Goal: Task Accomplishment & Management: Use online tool/utility

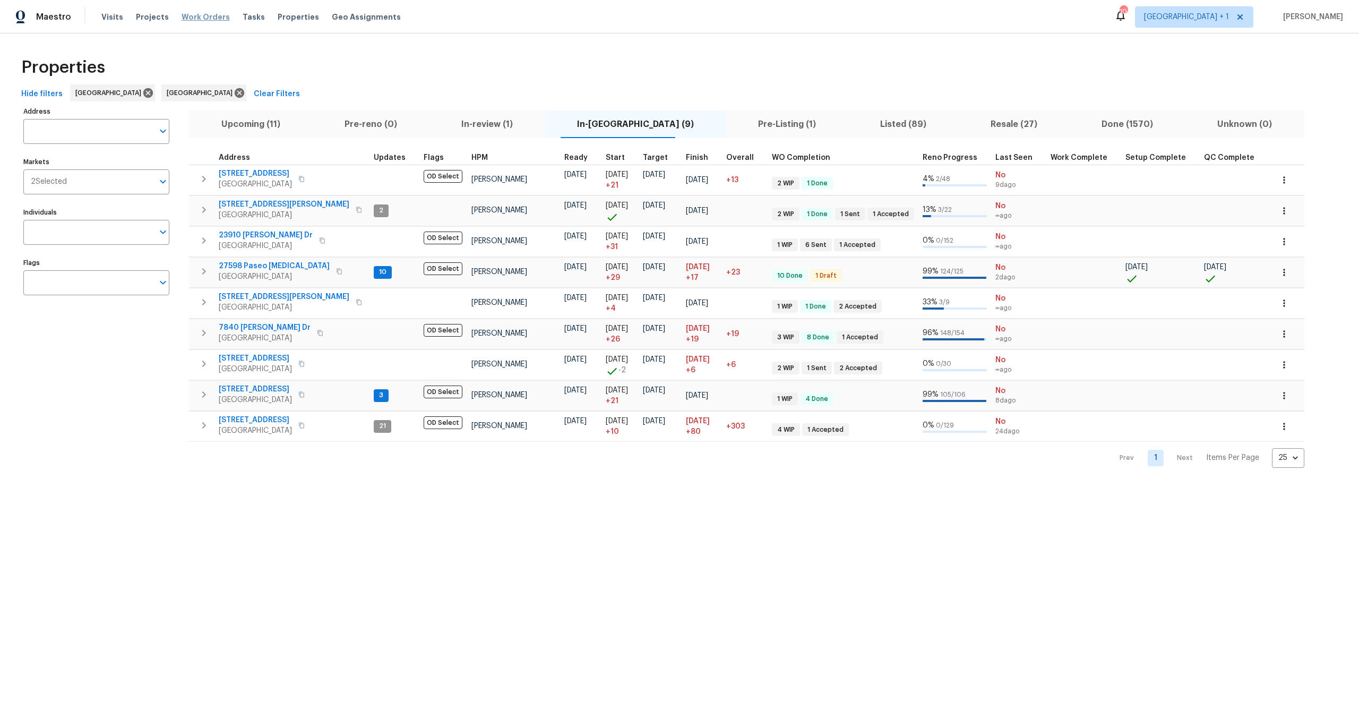
click at [193, 13] on span "Work Orders" at bounding box center [206, 17] width 48 height 11
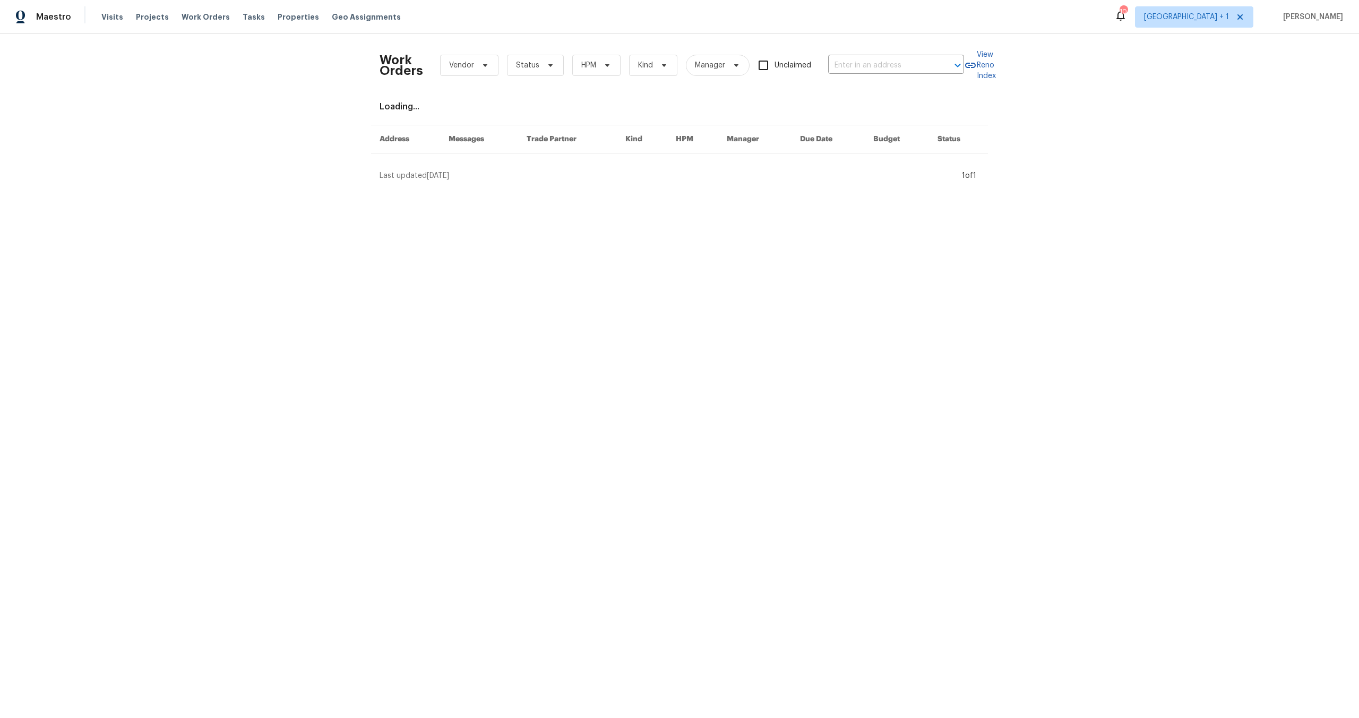
click at [257, 122] on div "Work Orders Vendor Status HPM Kind Manager Unclaimed ​ View Reno Index Loading.…" at bounding box center [679, 111] width 1359 height 156
click at [193, 109] on div "Work Orders Vendor Status HPM Kind Manager Unclaimed ​ View Reno Index Loading.…" at bounding box center [679, 111] width 1359 height 156
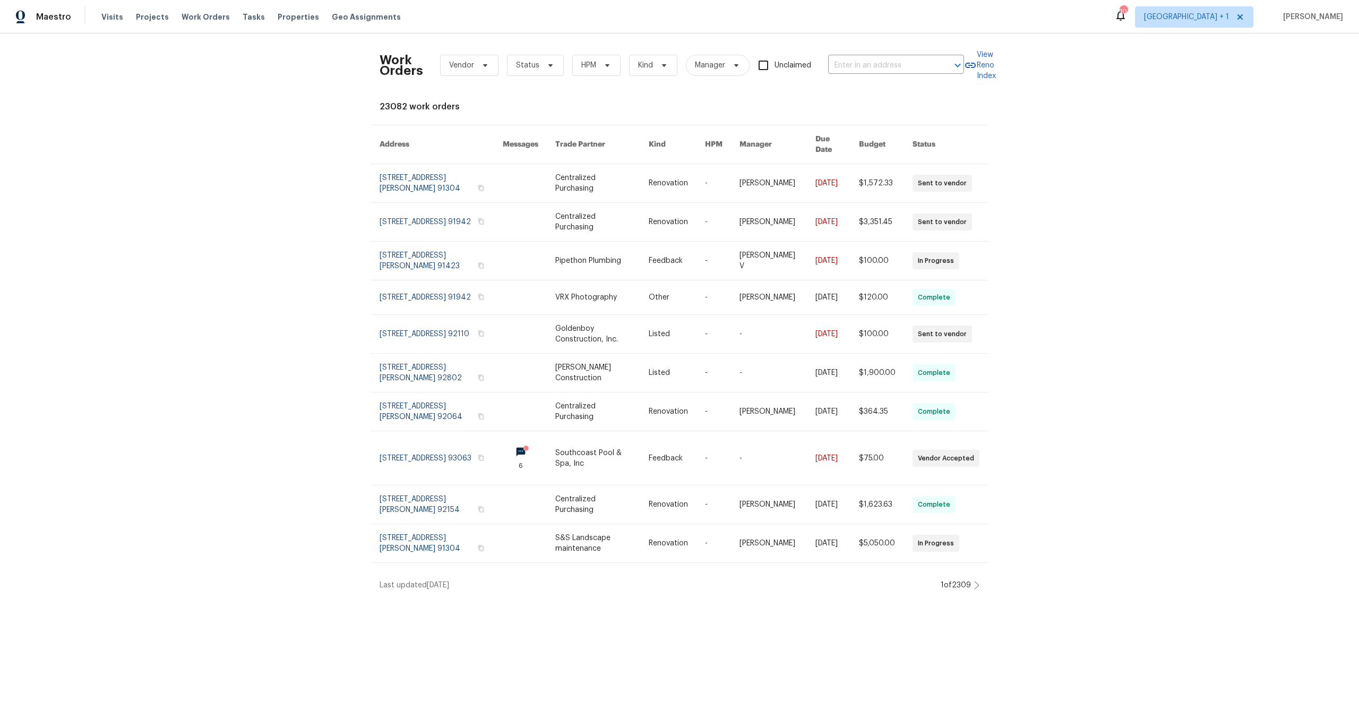
click at [428, 15] on div "Maestro Visits Projects Work Orders Tasks Properties Geo Assignments 10 Los Ang…" at bounding box center [679, 16] width 1359 height 33
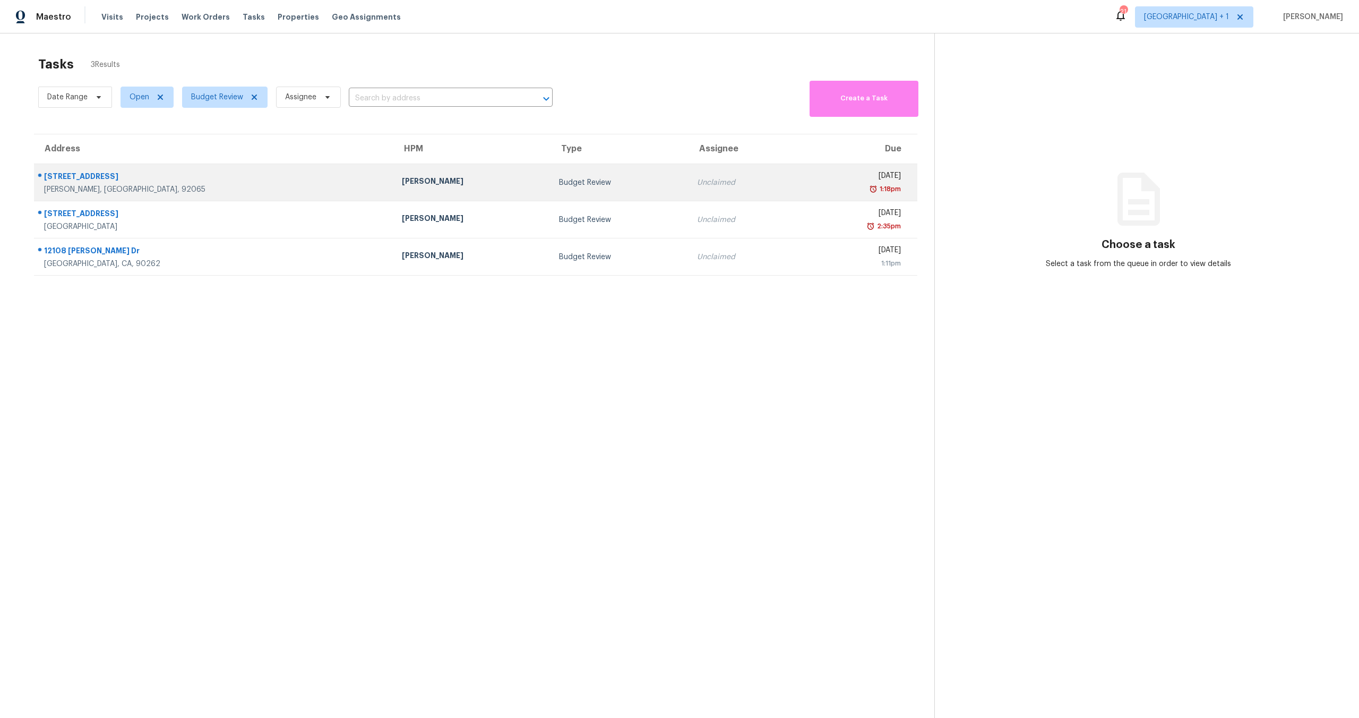
click at [798, 165] on td "Thu, Aug 21st 2025 1:18pm" at bounding box center [857, 182] width 119 height 37
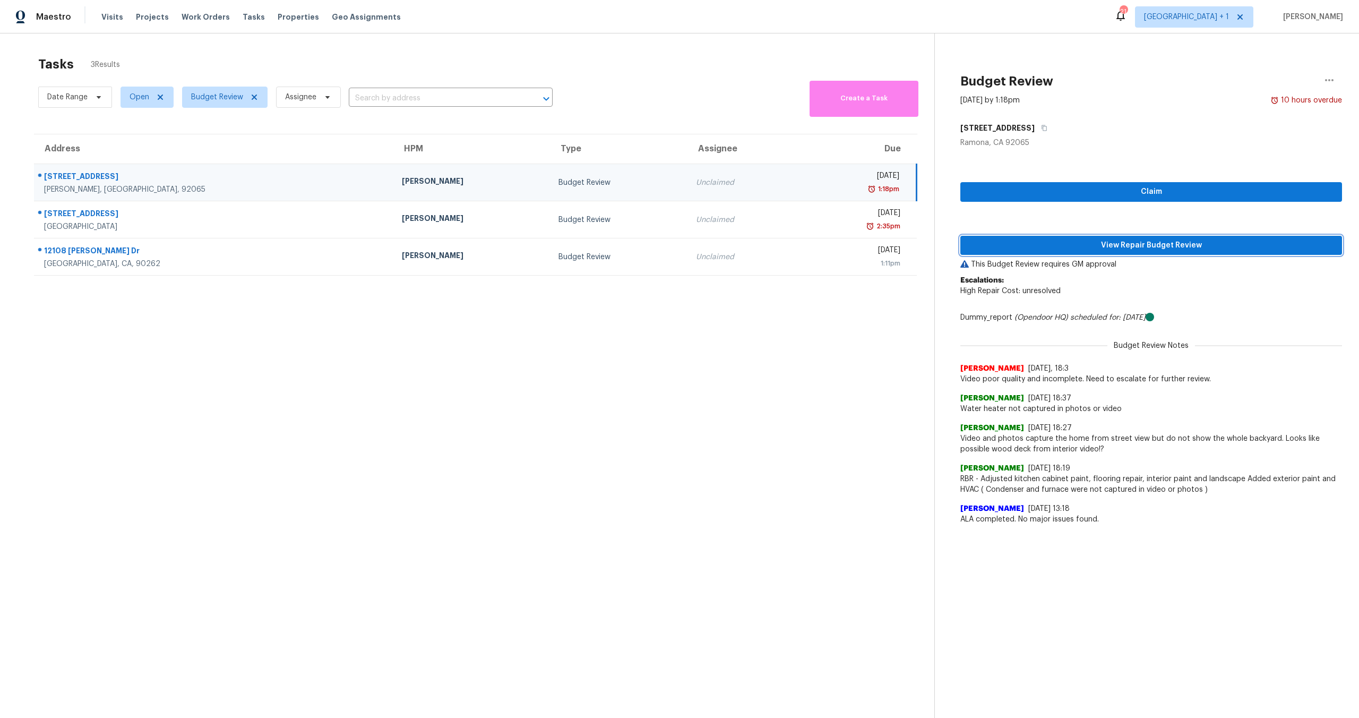
click at [1120, 245] on span "View Repair Budget Review" at bounding box center [1151, 245] width 365 height 13
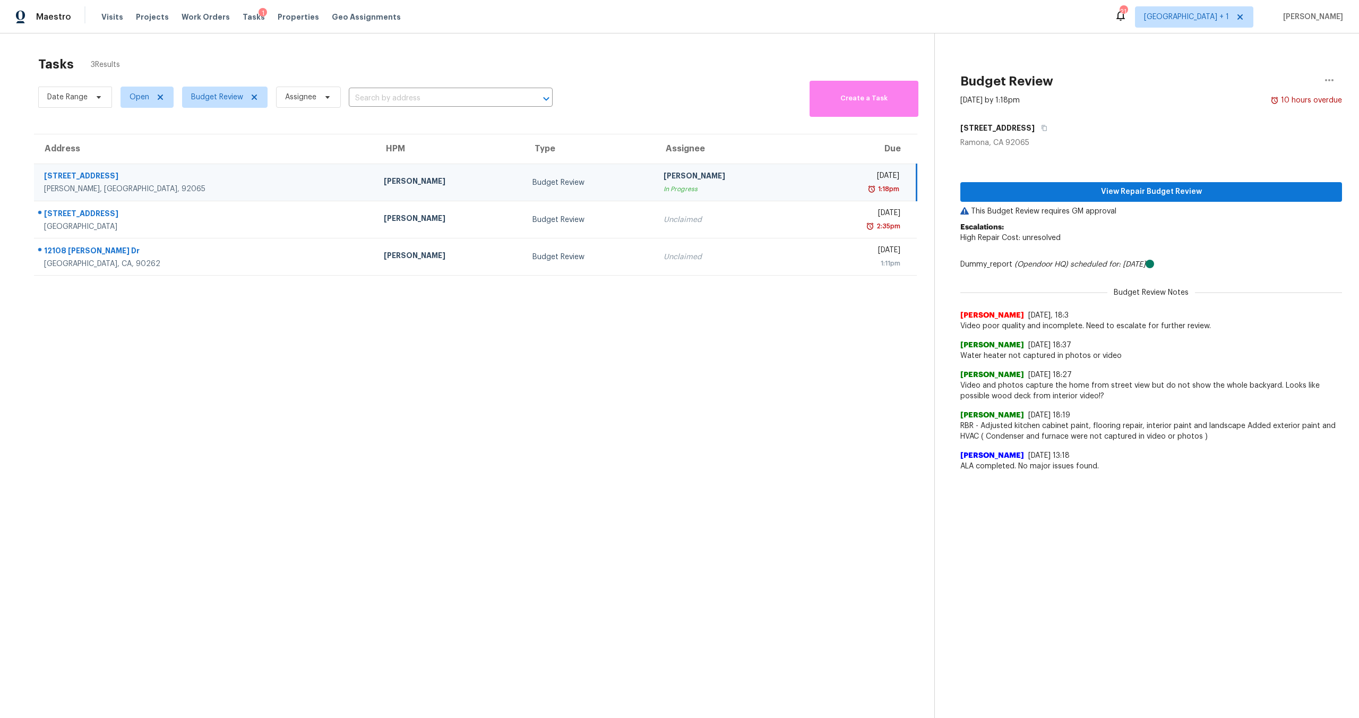
click at [707, 174] on td "Pablo Gonzalez In Progress" at bounding box center [729, 182] width 149 height 37
click at [1321, 73] on button "button" at bounding box center [1329, 79] width 25 height 25
click at [1249, 81] on div "Unclaim this task" at bounding box center [1261, 82] width 83 height 11
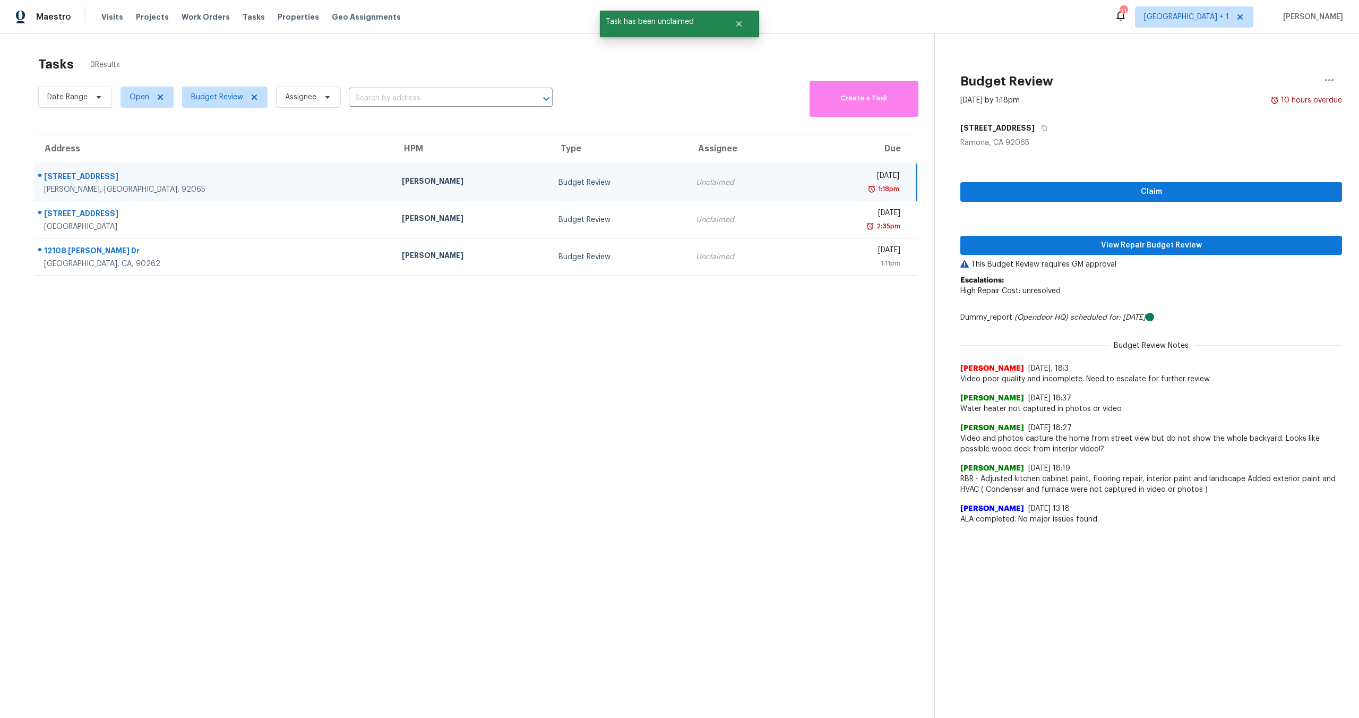
click at [713, 387] on section "Tasks 3 Results Date Range Open Budget Review Assignee ​ Create a Task Address …" at bounding box center [475, 400] width 917 height 701
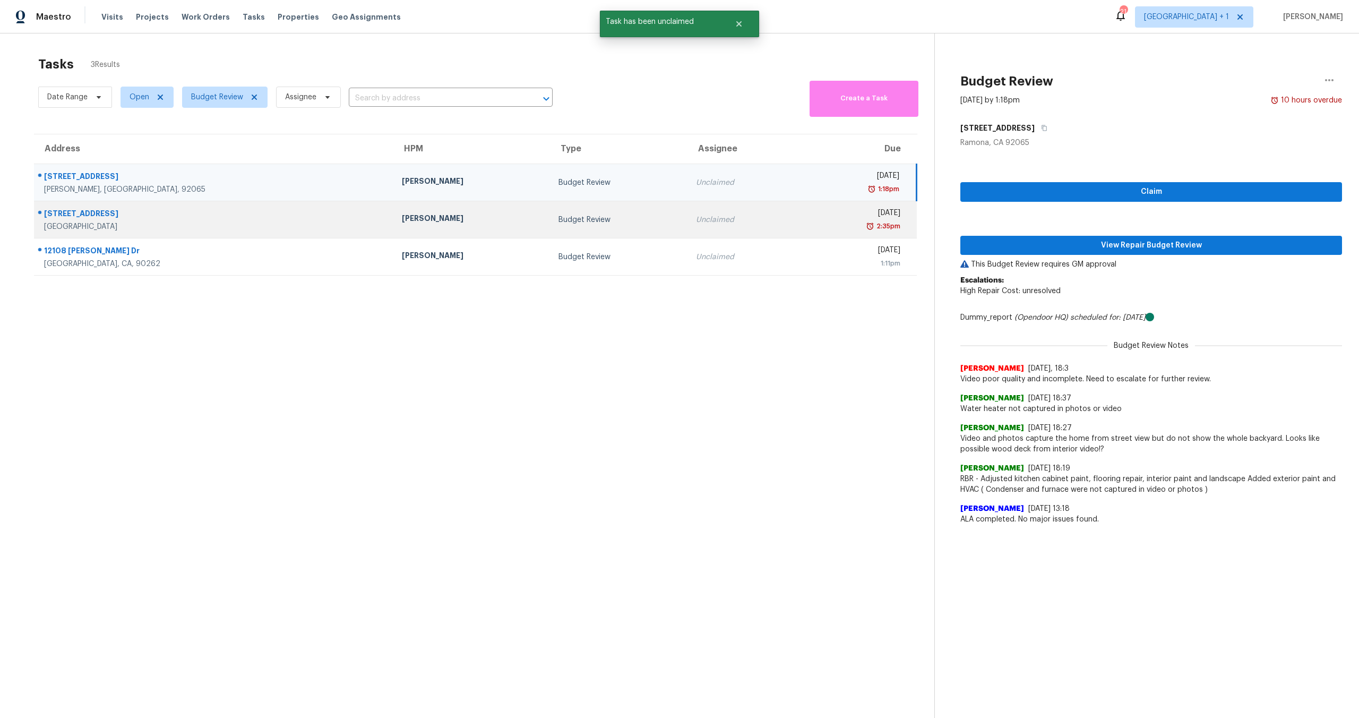
click at [423, 211] on td "[PERSON_NAME]" at bounding box center [471, 219] width 157 height 37
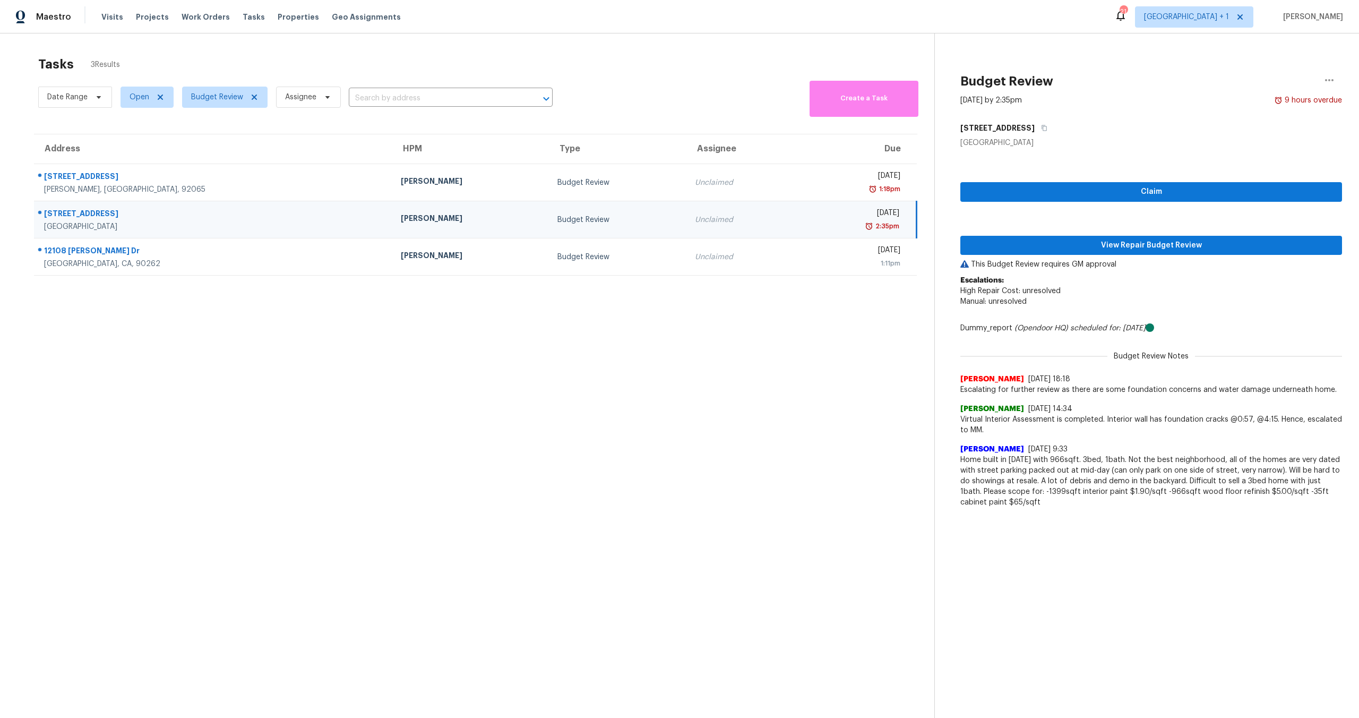
click at [563, 218] on div "Budget Review" at bounding box center [617, 219] width 121 height 11
click at [1136, 247] on span "View Repair Budget Review" at bounding box center [1151, 245] width 365 height 13
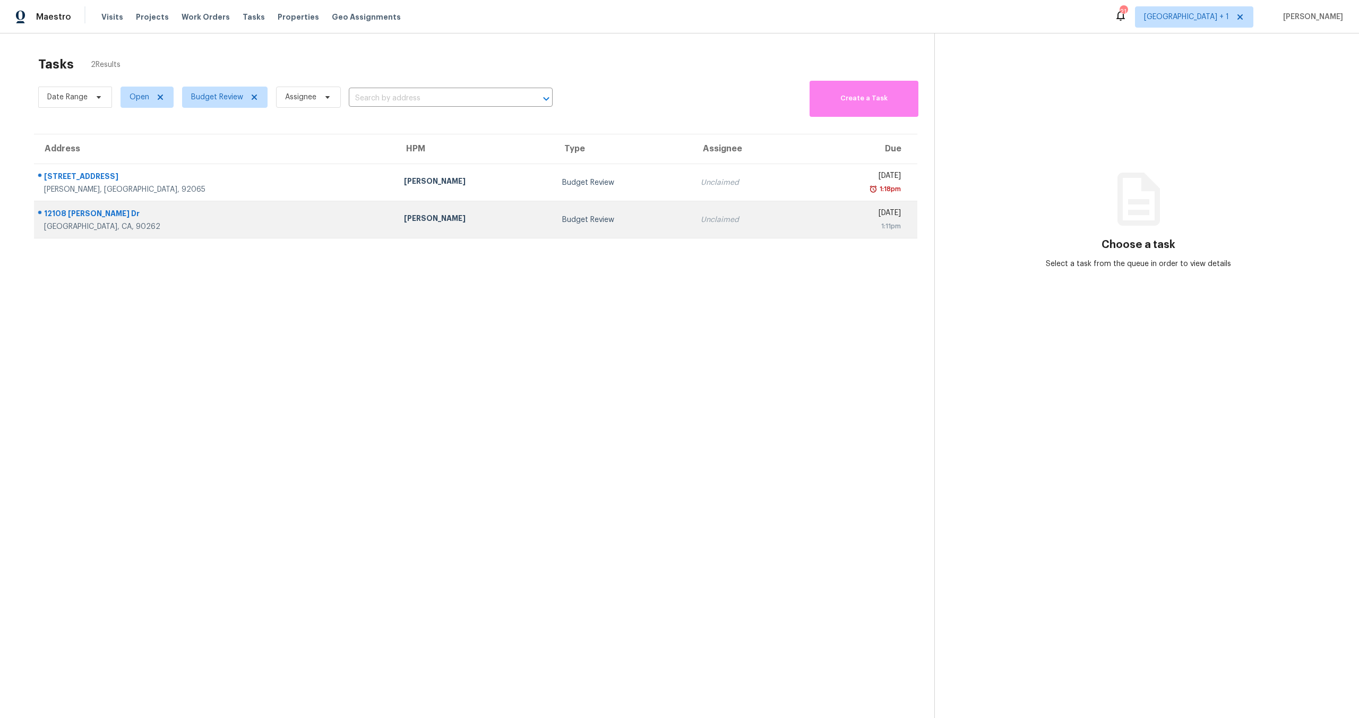
click at [692, 232] on td "Unclaimed" at bounding box center [747, 219] width 111 height 37
